Goal: Task Accomplishment & Management: Manage account settings

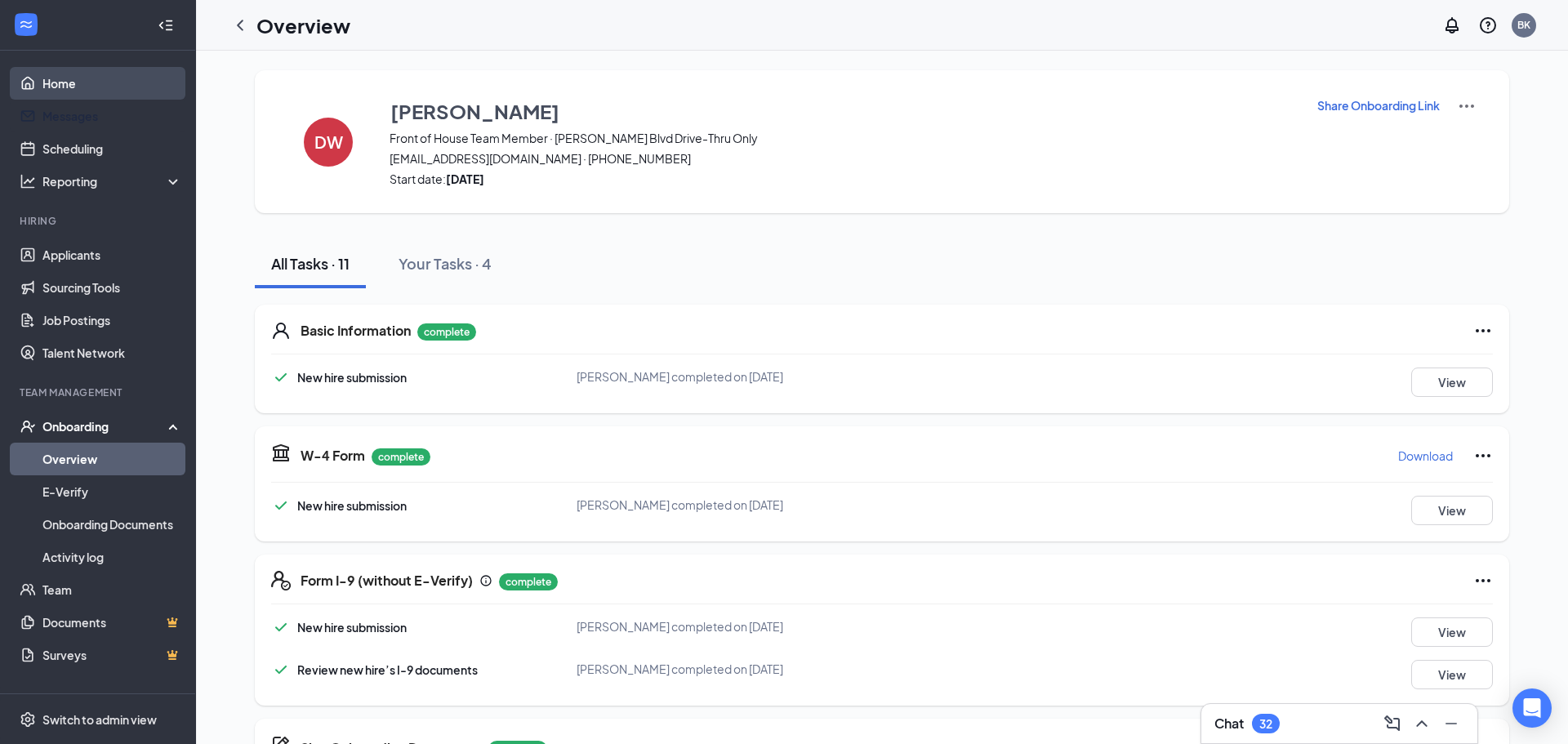
click at [42, 78] on link "Home" at bounding box center [112, 83] width 140 height 33
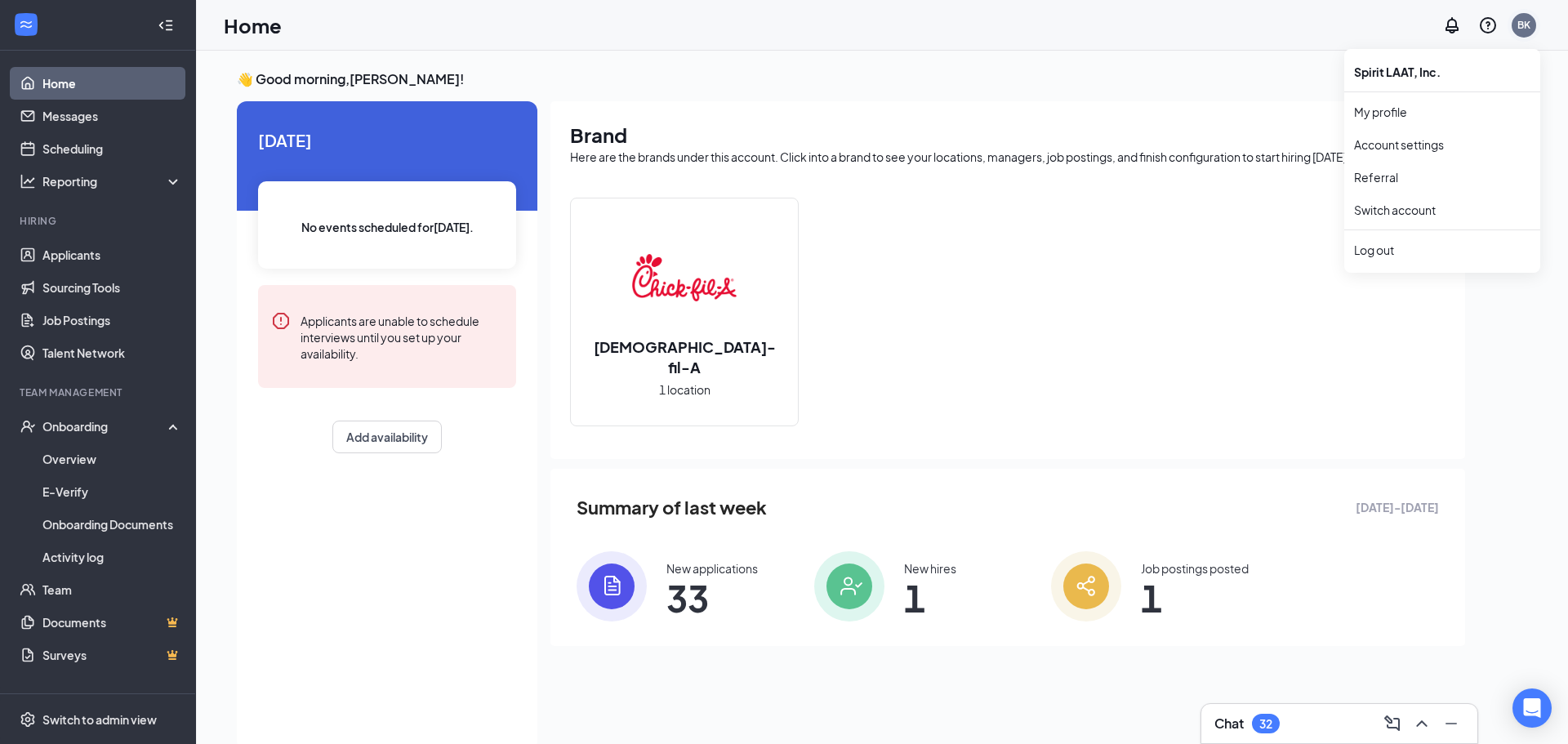
click at [1533, 30] on div "BK" at bounding box center [1523, 25] width 25 height 25
click at [1361, 246] on div "Log out" at bounding box center [1442, 249] width 176 height 16
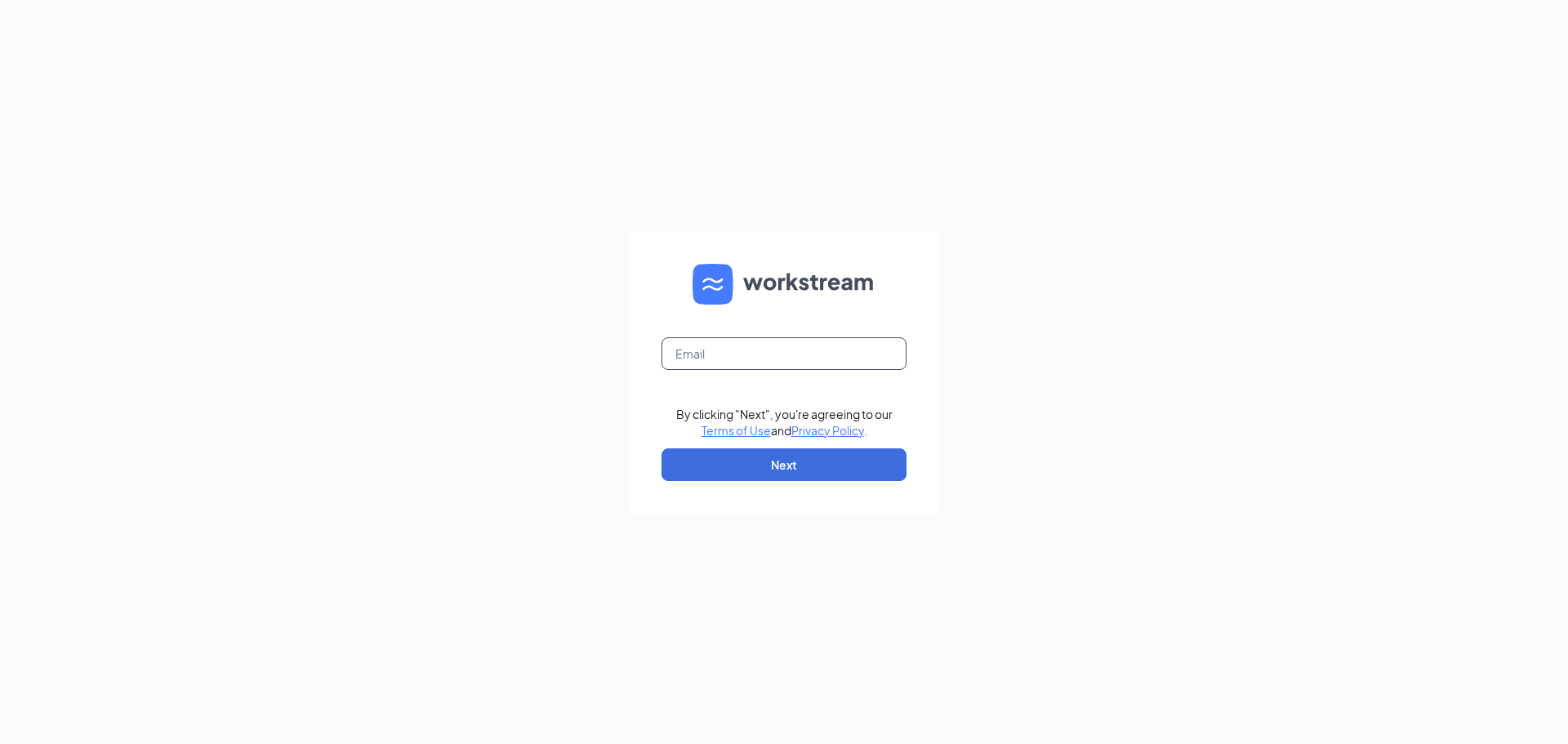
click at [747, 366] on input "text" at bounding box center [784, 354] width 245 height 33
type input "josebalderas305@gmail.com"
click at [837, 461] on button "Next" at bounding box center [784, 465] width 245 height 33
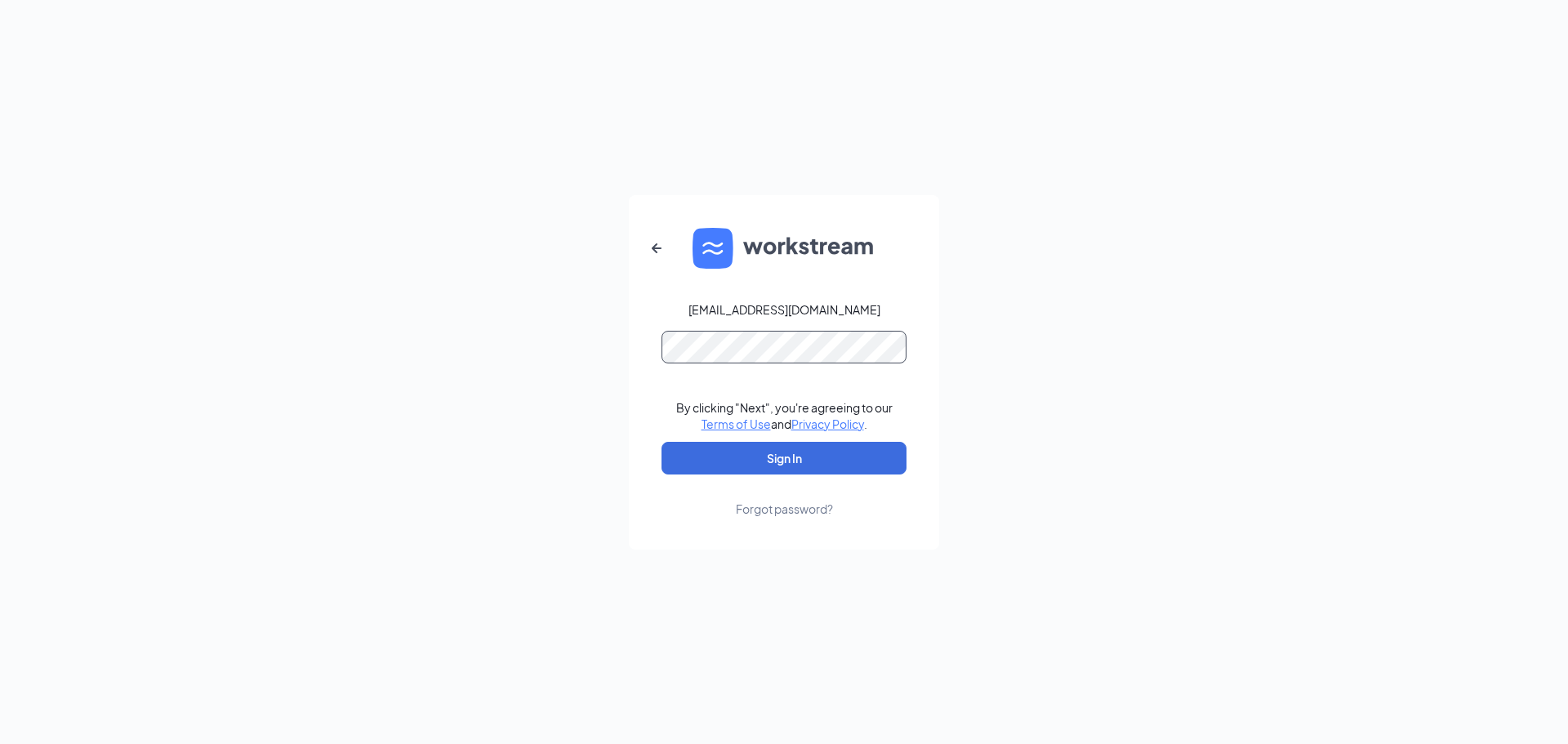
click at [661, 442] on button "Sign In" at bounding box center [784, 458] width 245 height 33
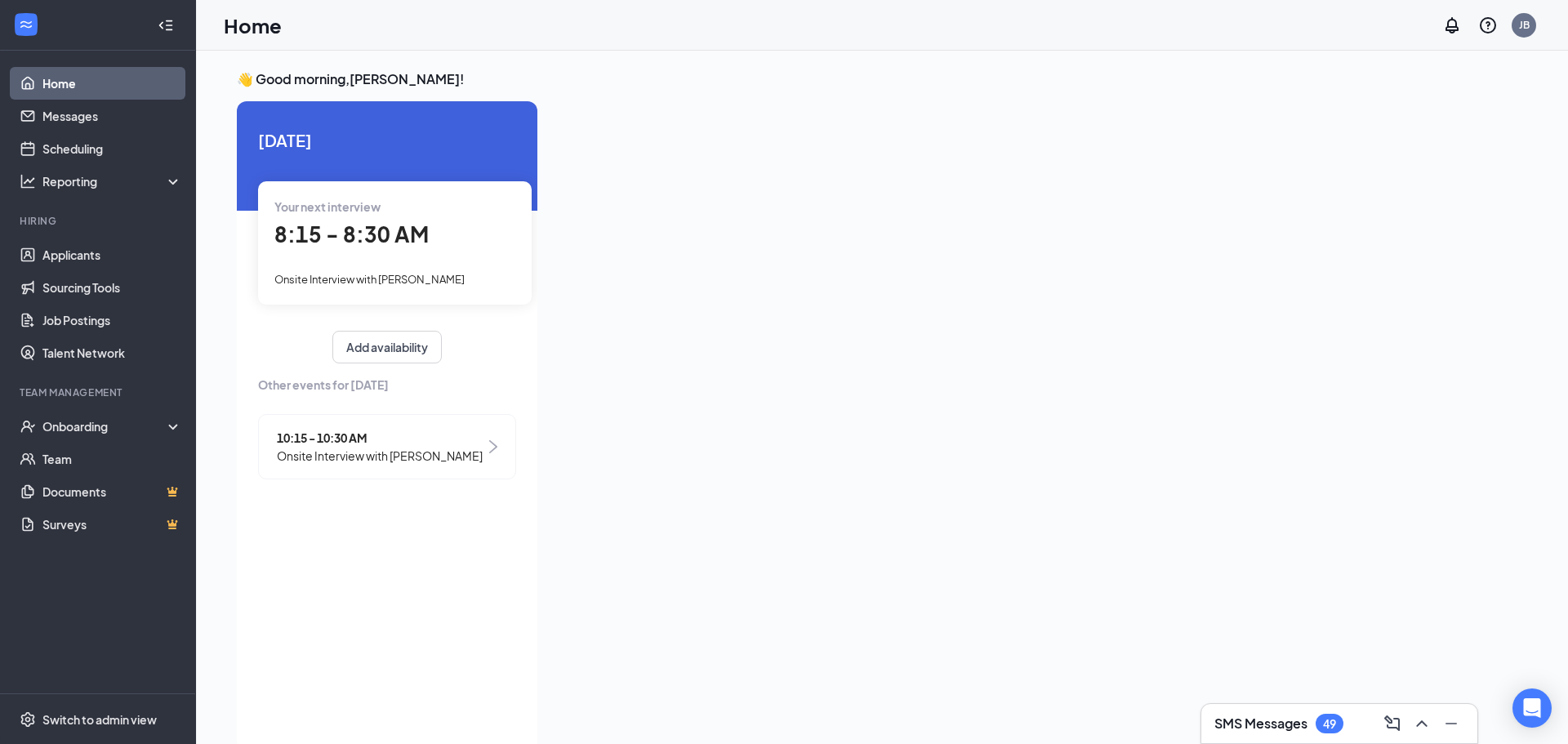
click at [362, 203] on span "Your next interview" at bounding box center [327, 206] width 106 height 14
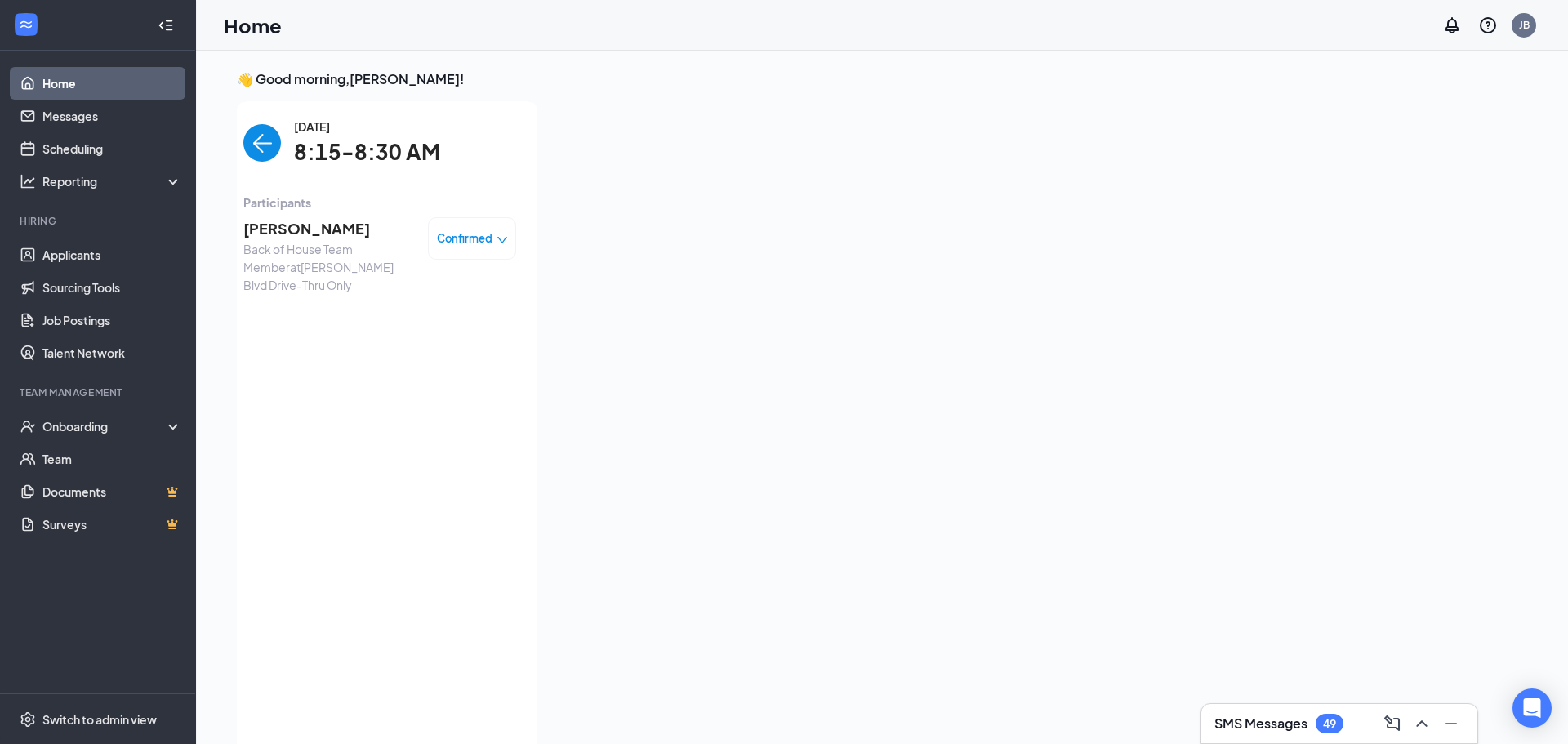
scroll to position [7, 0]
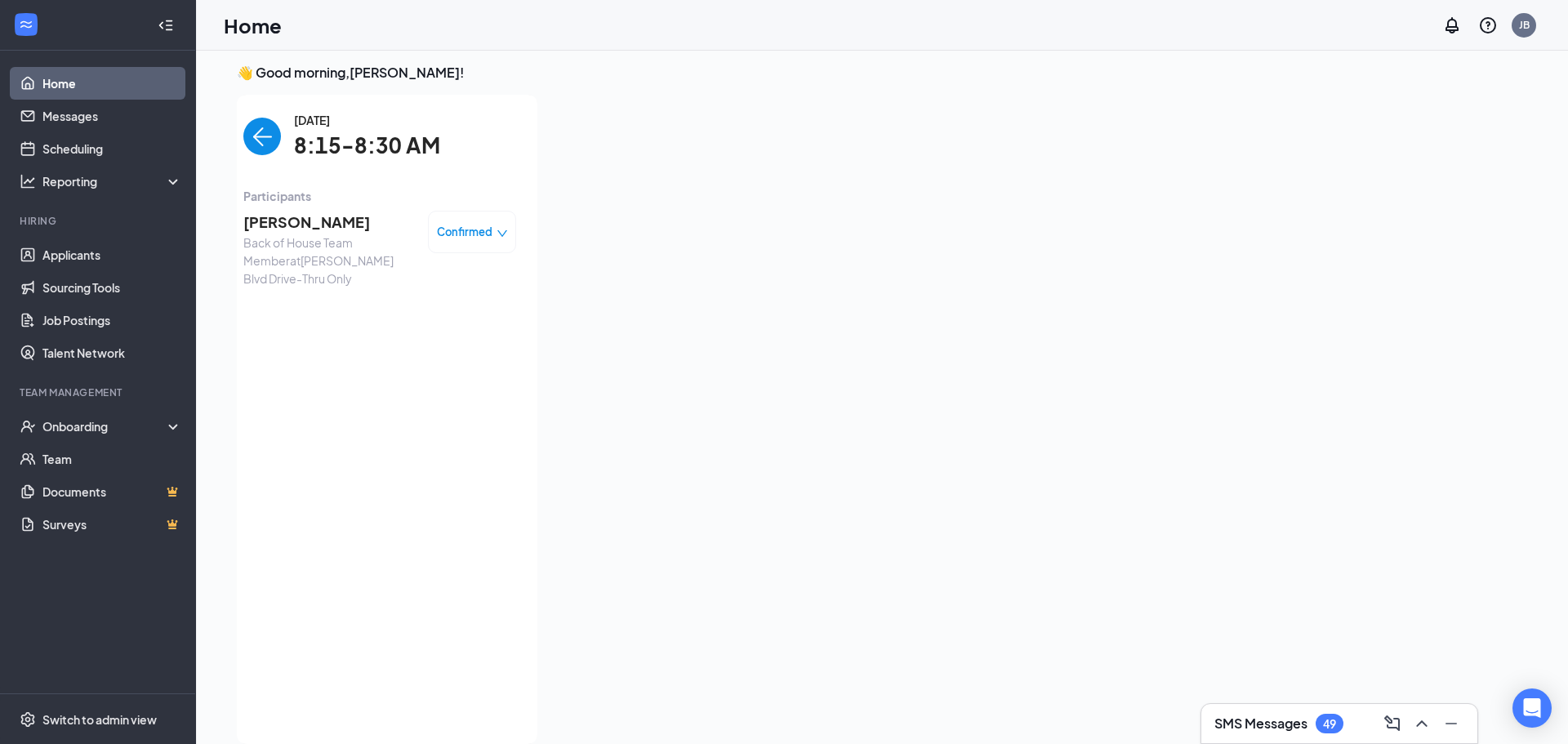
click at [252, 123] on img "back-button" at bounding box center [262, 137] width 37 height 37
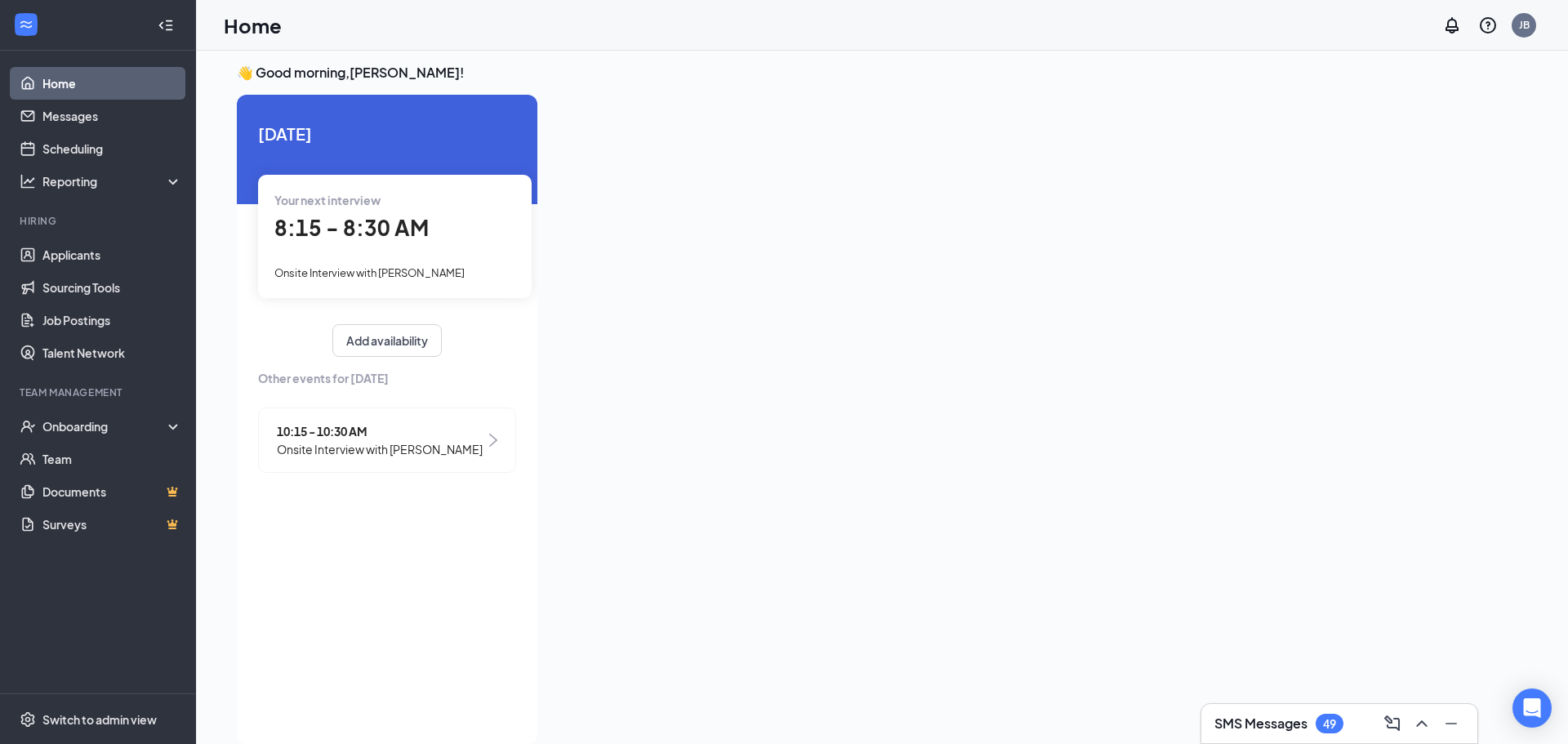
click at [338, 452] on span "Onsite Interview with Brithany Aguilar Gonzalez" at bounding box center [379, 449] width 206 height 18
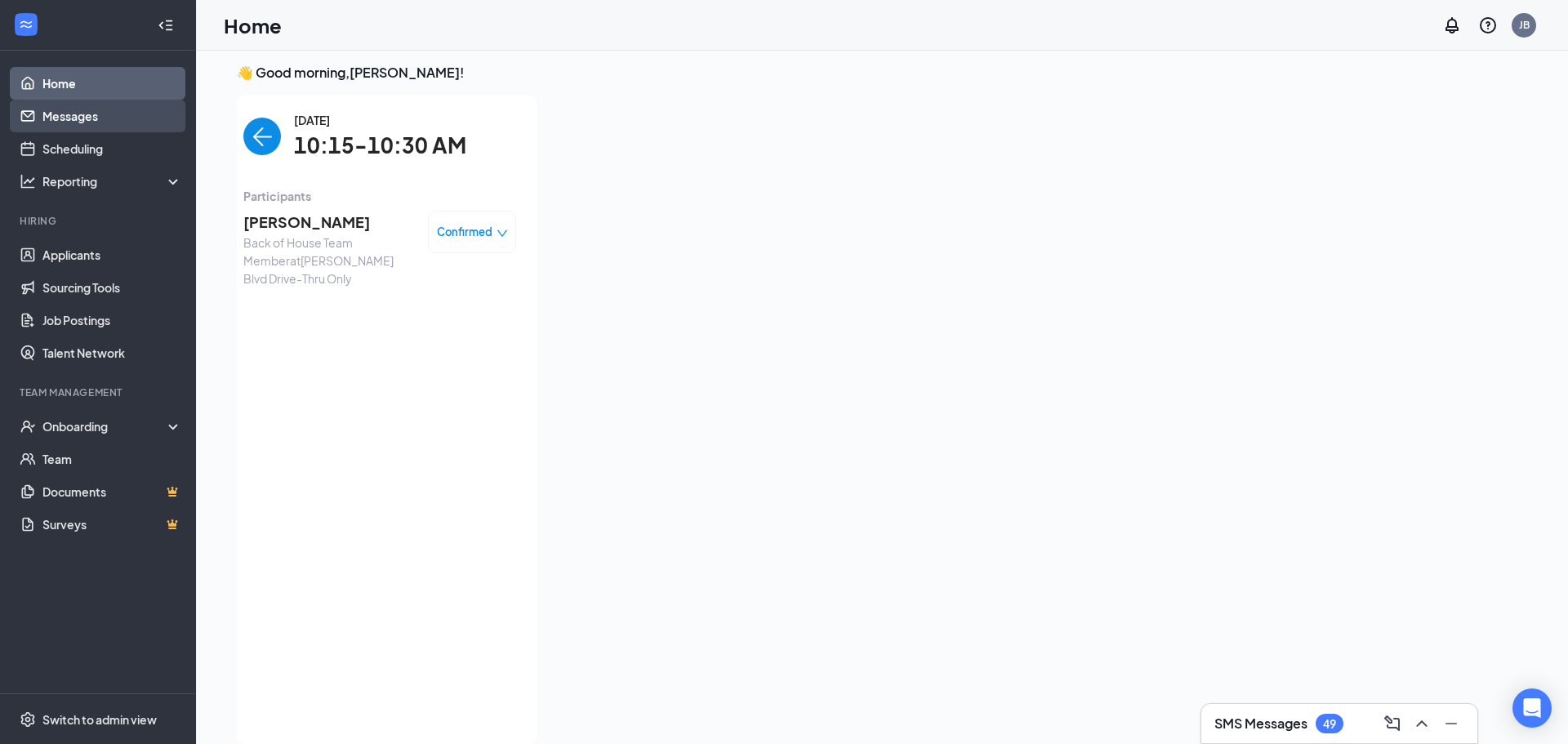
click at [73, 120] on link "Messages" at bounding box center [112, 115] width 140 height 33
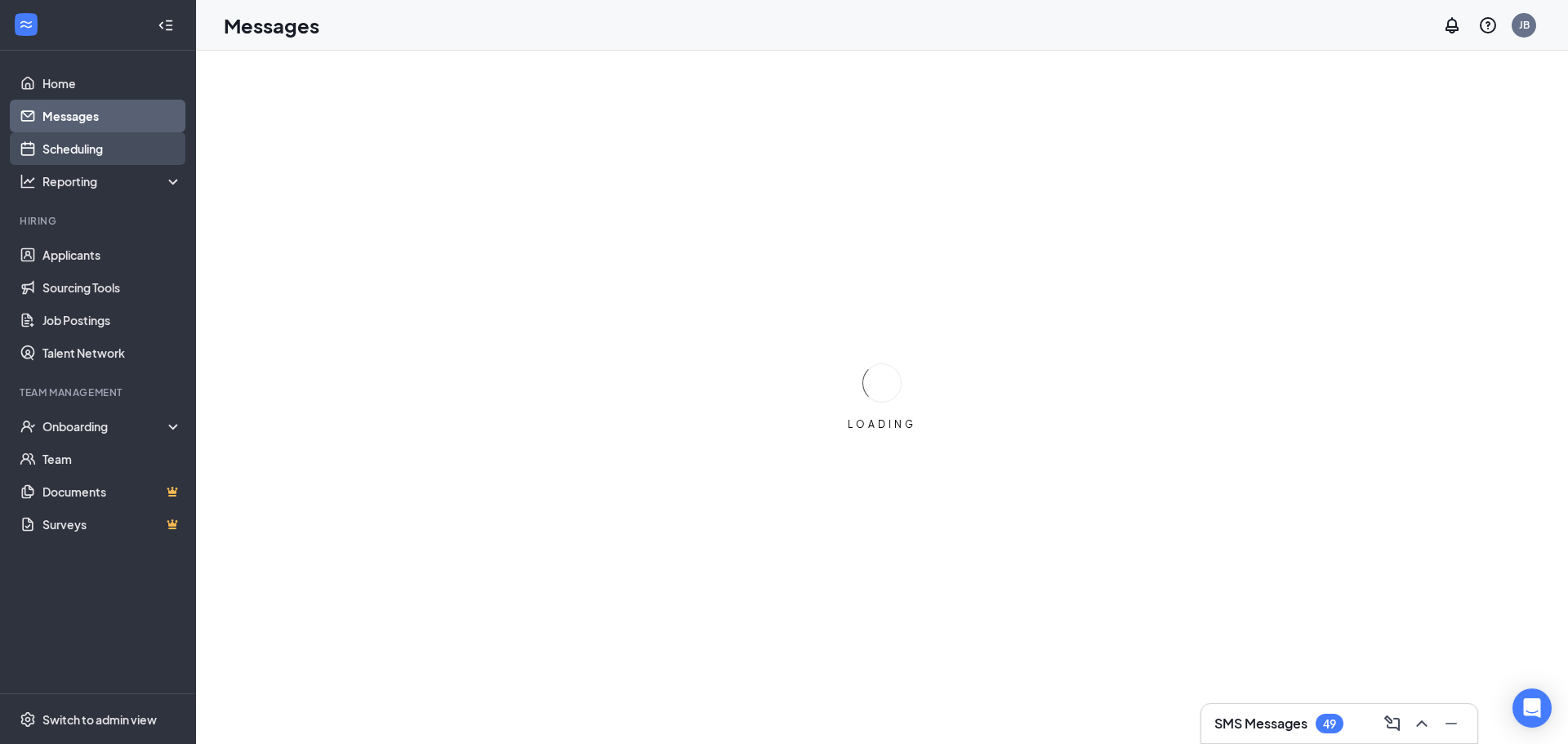
click at [72, 142] on link "Scheduling" at bounding box center [112, 148] width 140 height 33
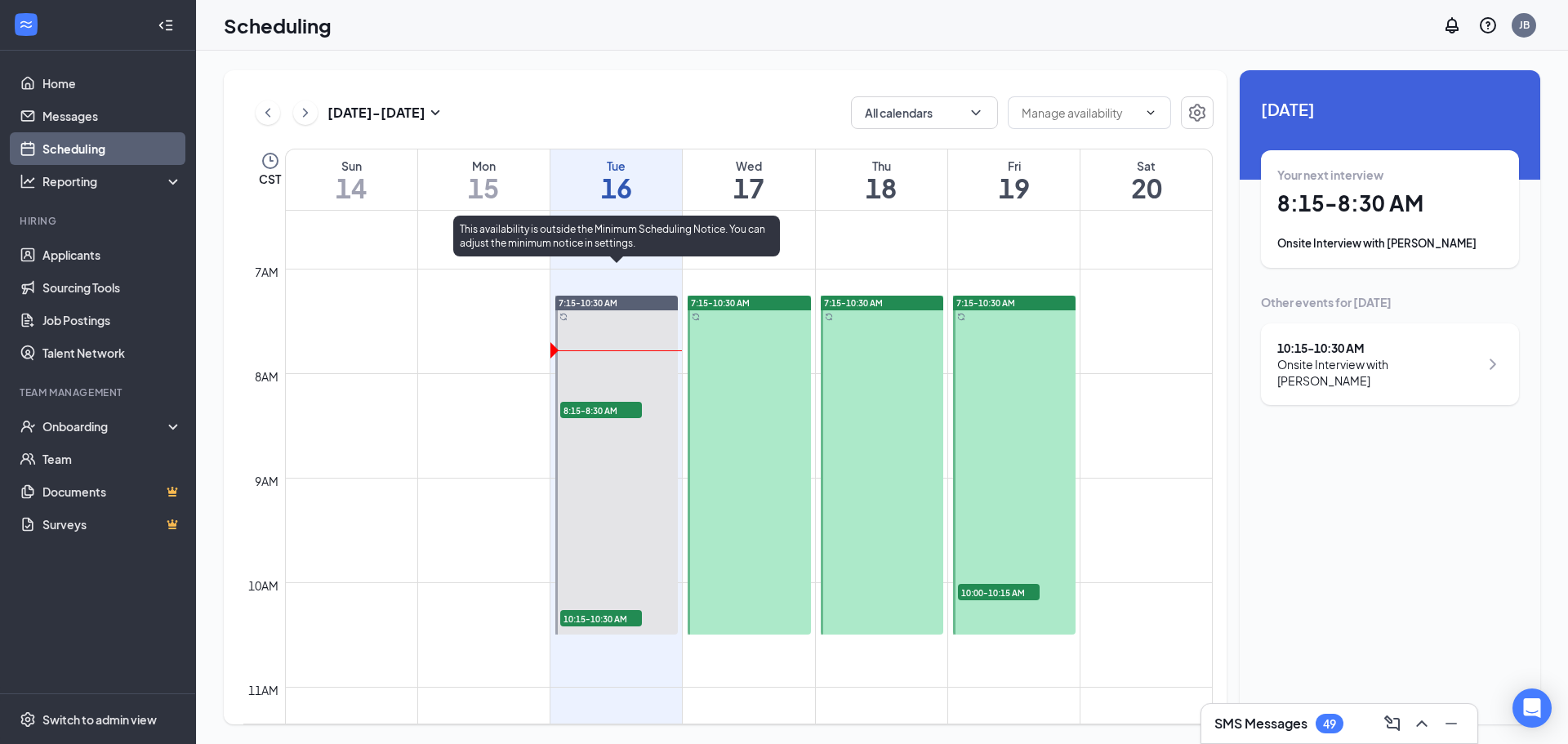
scroll to position [670, 0]
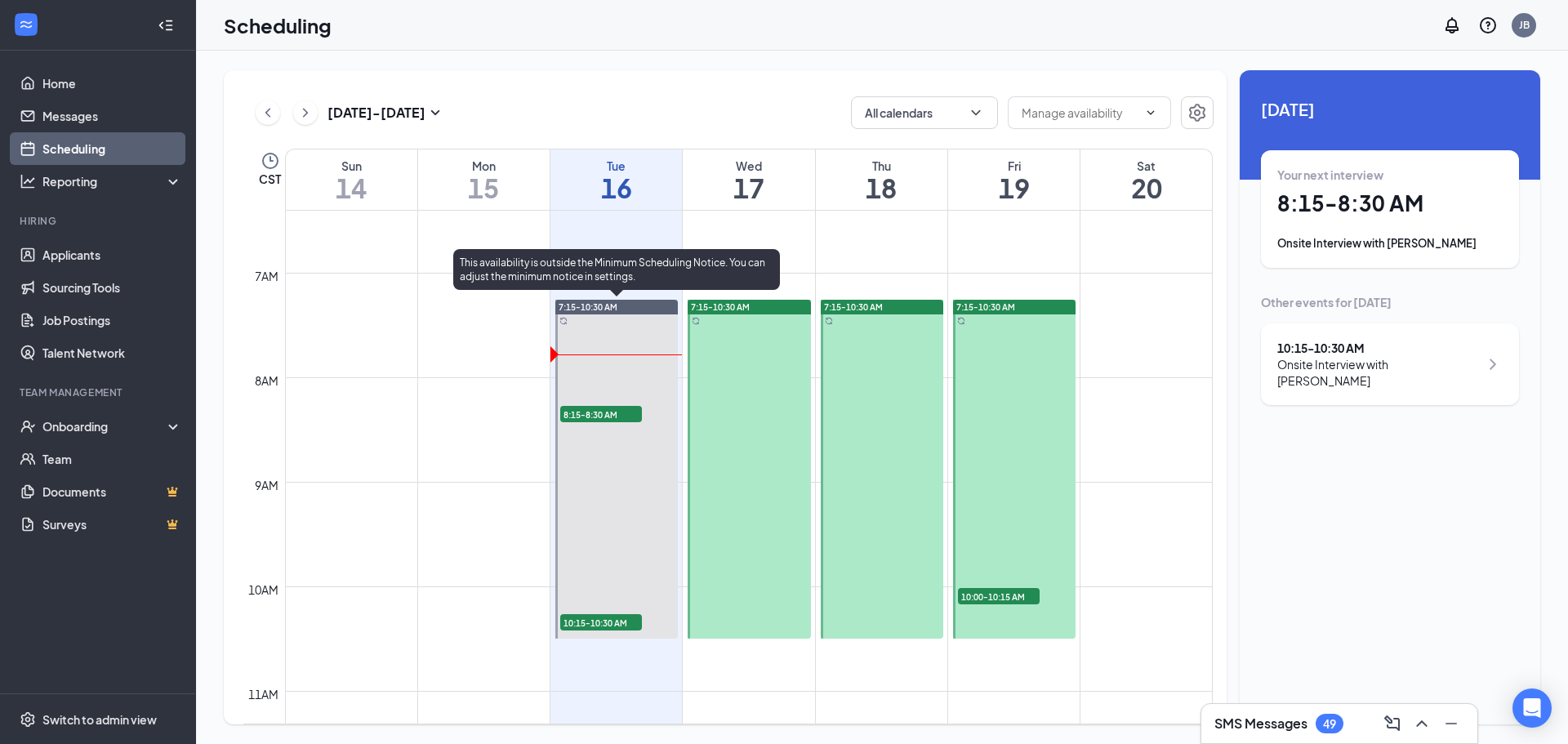
click at [598, 411] on span "8:15-8:30 AM" at bounding box center [601, 414] width 81 height 16
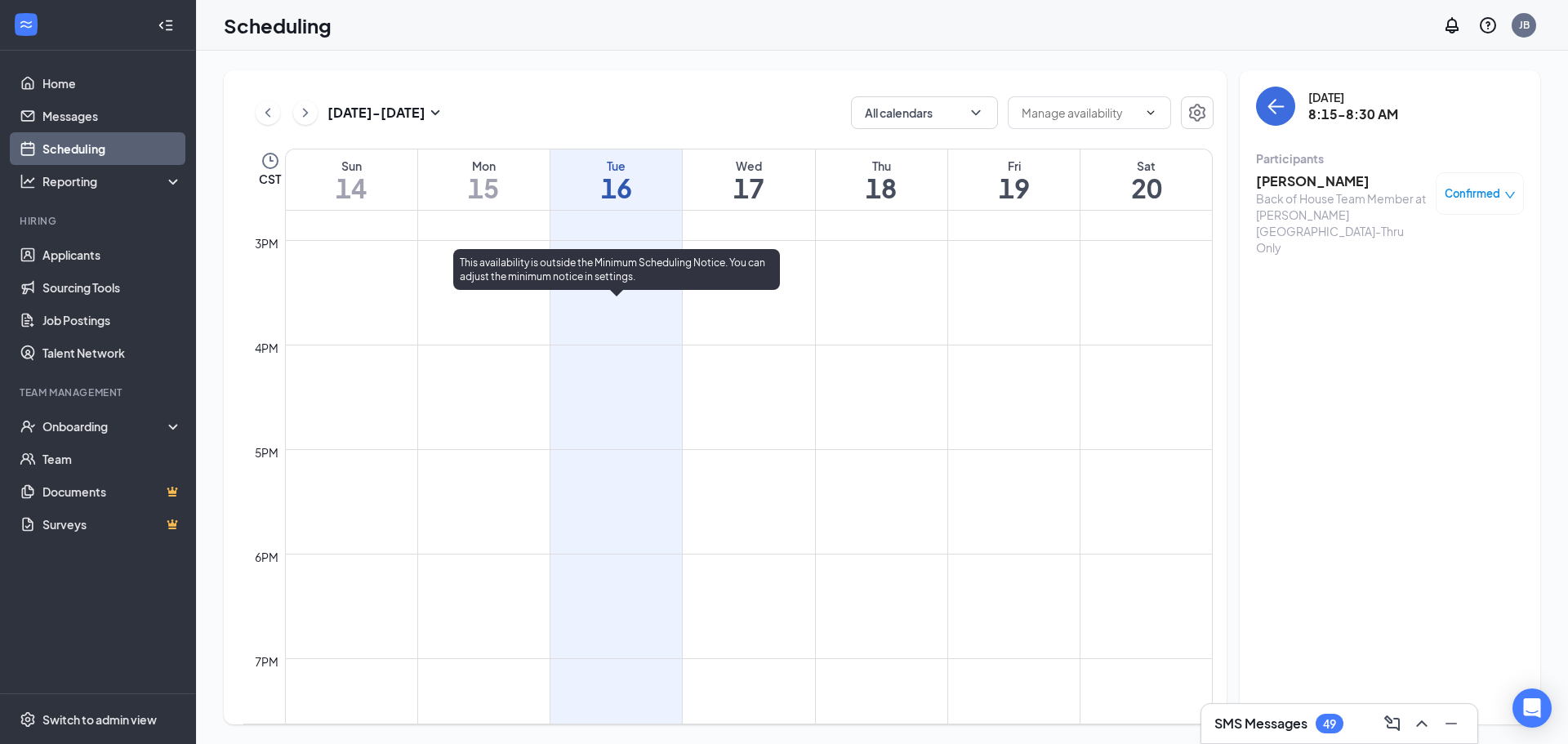
scroll to position [1997, 0]
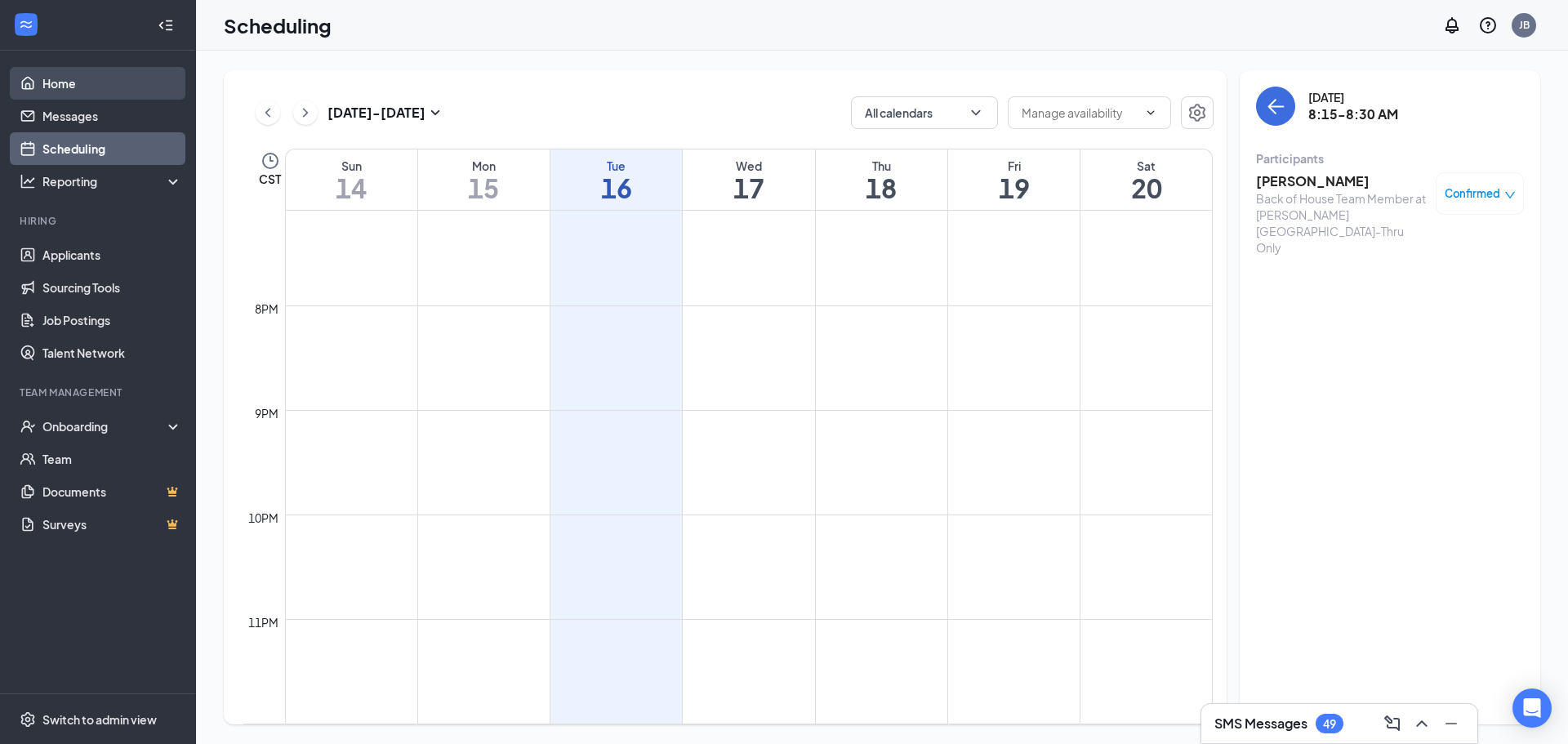
click at [92, 71] on link "Home" at bounding box center [112, 83] width 140 height 33
